Goal: Task Accomplishment & Management: Manage account settings

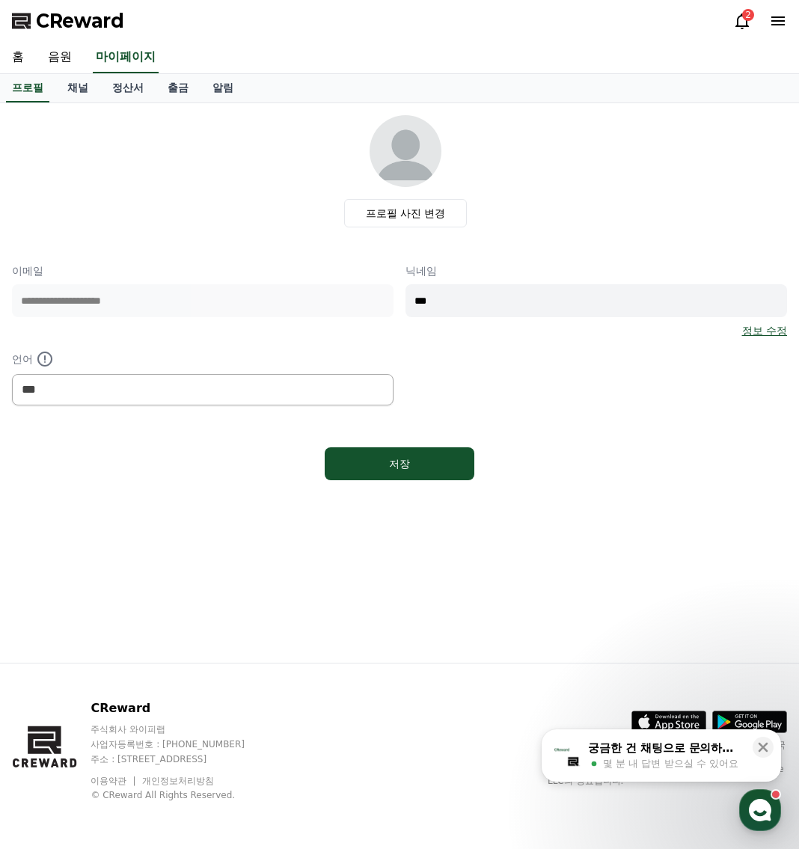
select select "**********"
click at [74, 88] on link "채널" at bounding box center [77, 88] width 45 height 28
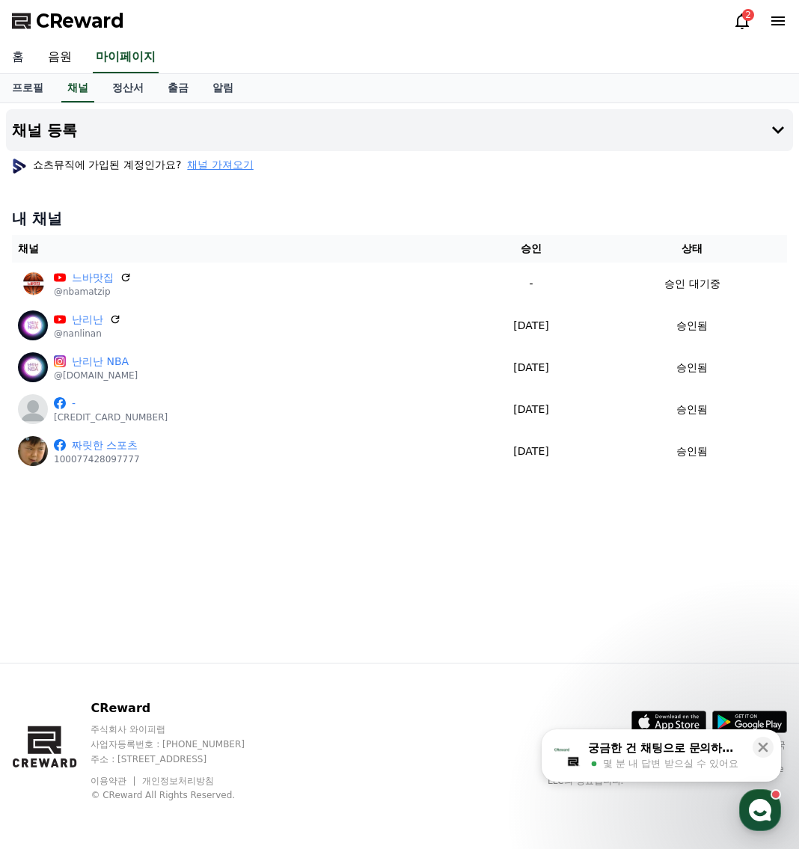
click at [28, 58] on link "홈" at bounding box center [18, 57] width 36 height 31
click at [65, 61] on link "음원" at bounding box center [60, 57] width 48 height 31
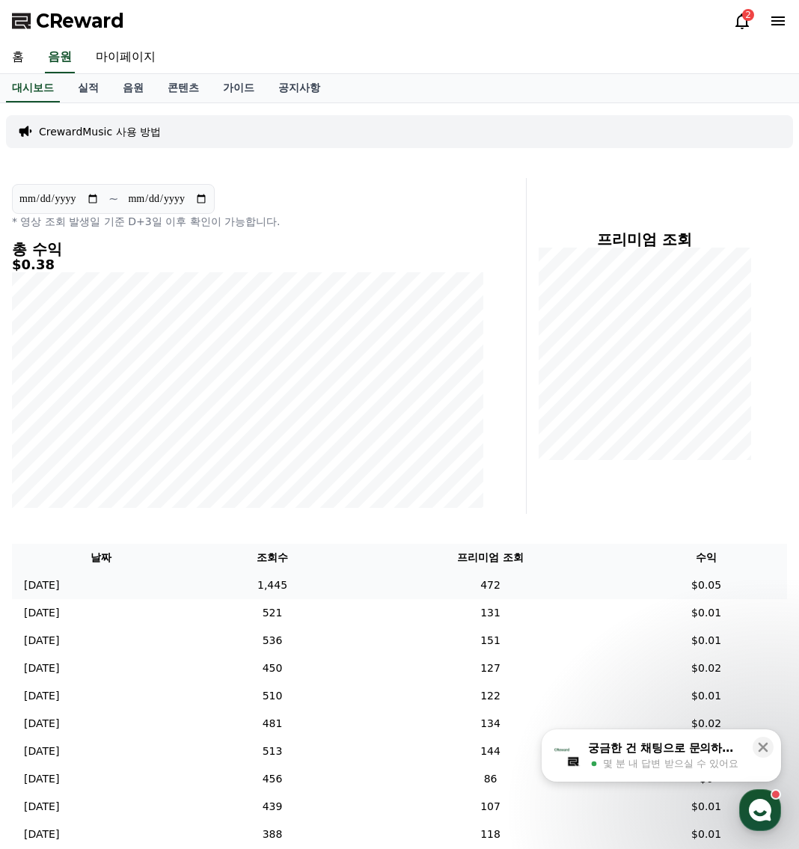
drag, startPoint x: 105, startPoint y: 720, endPoint x: 159, endPoint y: 577, distance: 153.6
click at [105, 720] on td "[DATE] 09/08" at bounding box center [100, 724] width 177 height 28
